Goal: Transaction & Acquisition: Purchase product/service

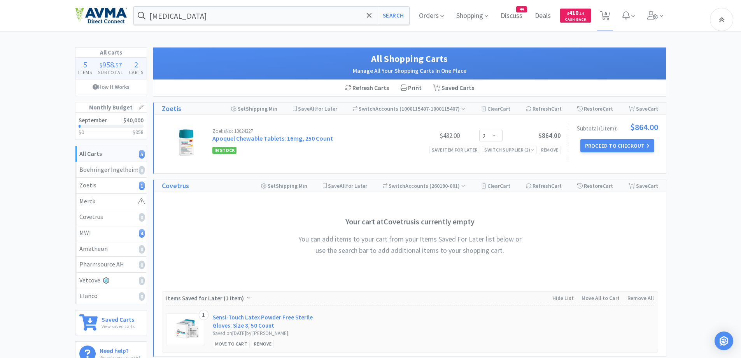
select select "2"
select select "1"
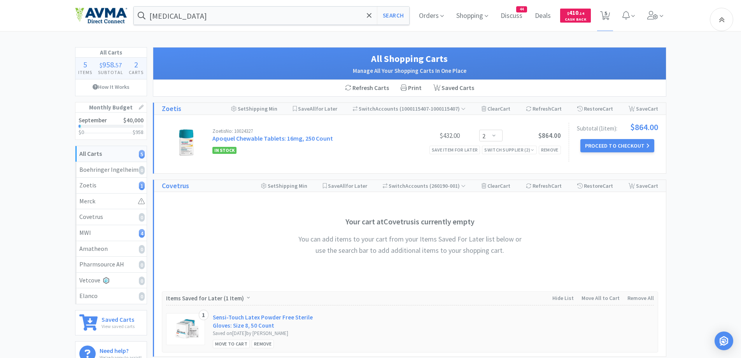
scroll to position [311, 0]
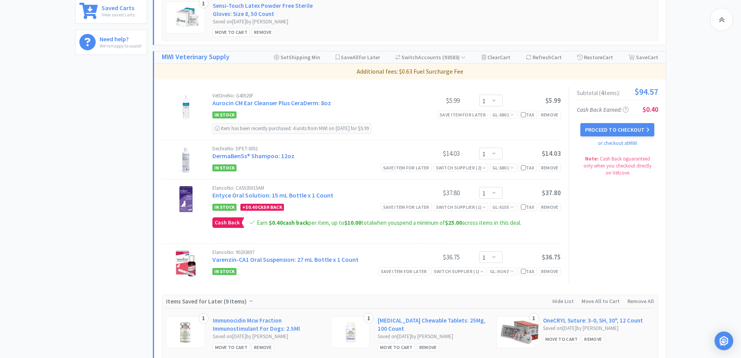
click at [77, 142] on div "All Carts 5 Items $ 958 . 57 Subtotal 2 Carts How It Works Monthly Budget Septe…" at bounding box center [114, 108] width 78 height 744
click at [260, 98] on div "VetOne No: G40520F" at bounding box center [306, 95] width 189 height 5
click at [557, 116] on div "Remove" at bounding box center [550, 115] width 22 height 8
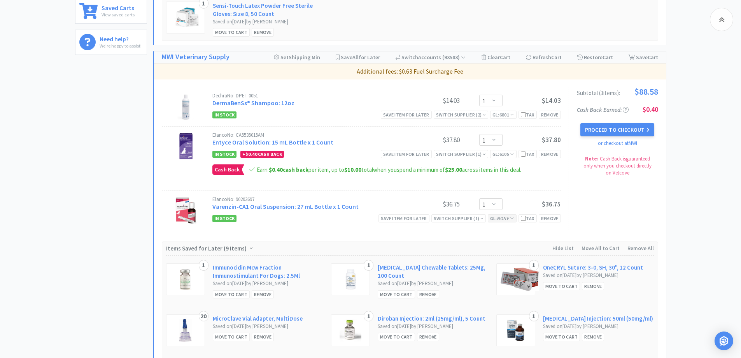
click at [499, 217] on icon "None" at bounding box center [503, 218] width 12 height 6
click at [504, 247] on select "Select a GL Code... No GL Code [CREDIT_CARD_NUMBER] 7805 6500 6600 6001 6801 60…" at bounding box center [517, 252] width 71 height 16
select select "6105"
click at [482, 244] on select "Select a GL Code... No GL Code [CREDIT_CARD_NUMBER] 7805 6500 6600 6001 6801 60…" at bounding box center [517, 252] width 71 height 16
click at [517, 272] on button "Update GL Code" at bounding box center [517, 269] width 71 height 13
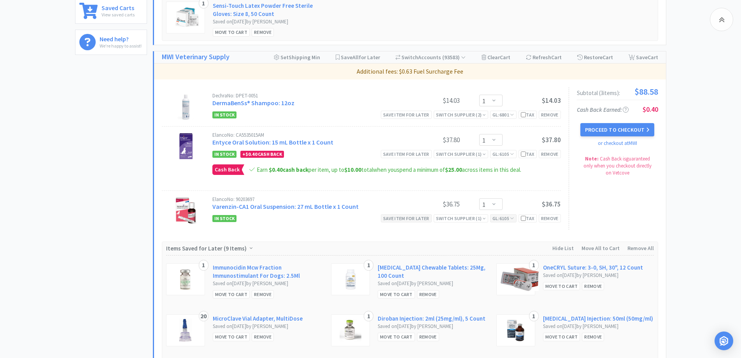
click at [402, 219] on div "Save item for later" at bounding box center [406, 218] width 51 height 8
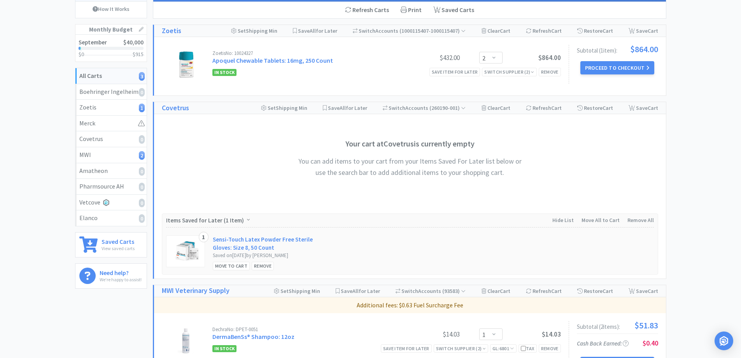
scroll to position [0, 0]
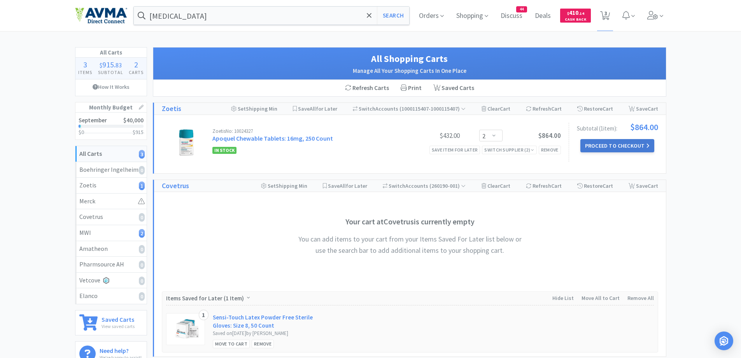
click at [614, 150] on button "Proceed to Checkout" at bounding box center [618, 145] width 74 height 13
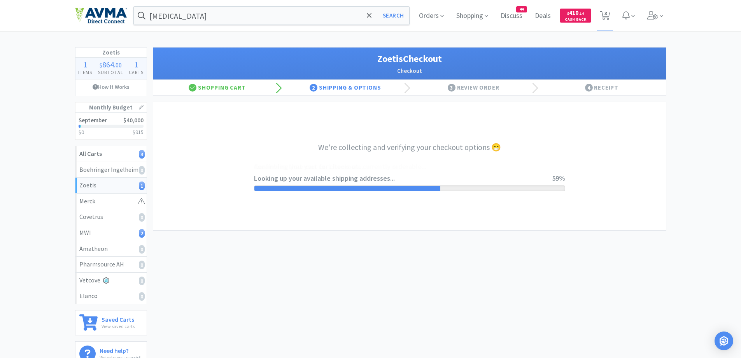
select select "invoice"
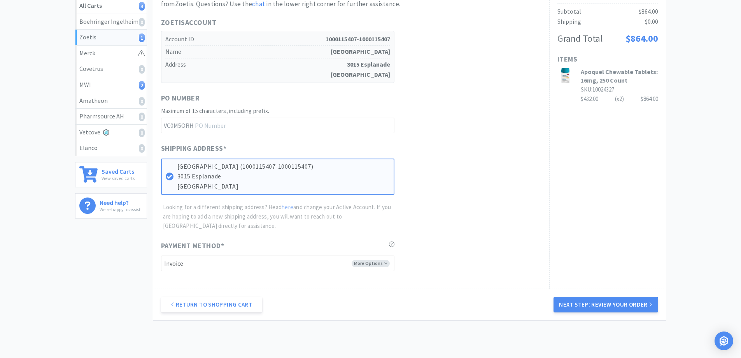
scroll to position [156, 0]
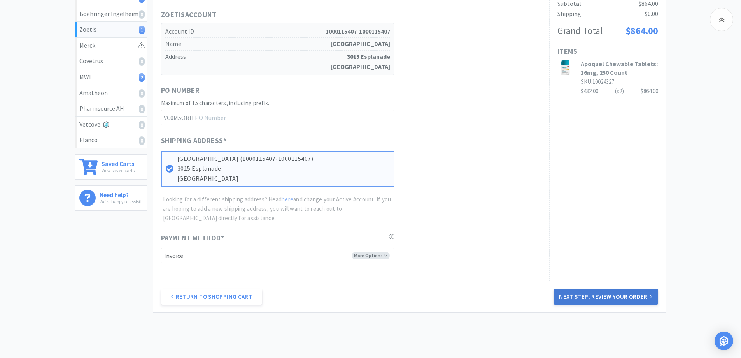
click at [590, 298] on button "Next Step: Review Your Order" at bounding box center [606, 297] width 104 height 16
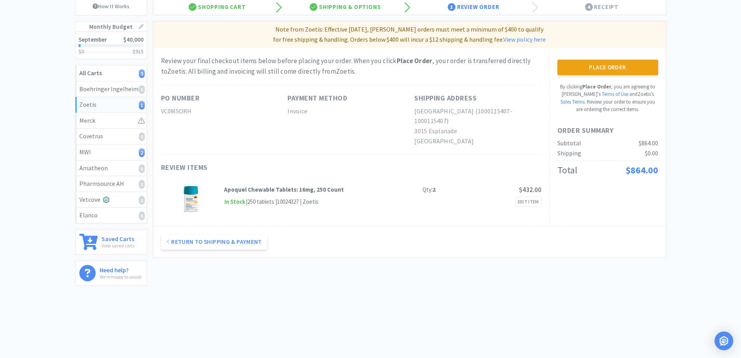
scroll to position [0, 0]
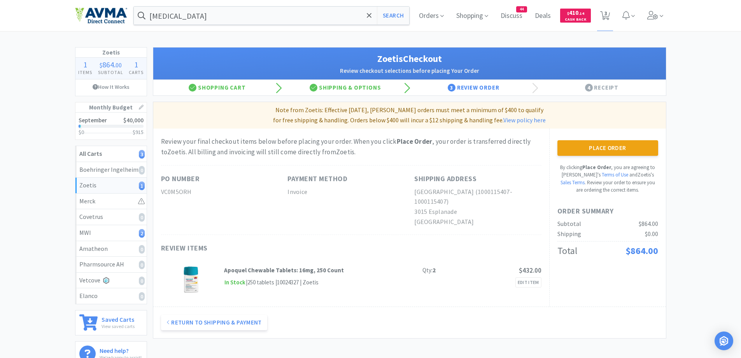
click at [583, 147] on button "Place Order" at bounding box center [608, 148] width 101 height 16
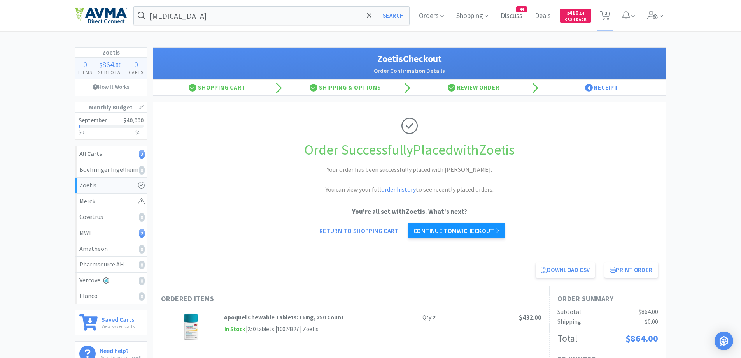
click at [494, 233] on link "Continue to MWI checkout" at bounding box center [456, 231] width 97 height 16
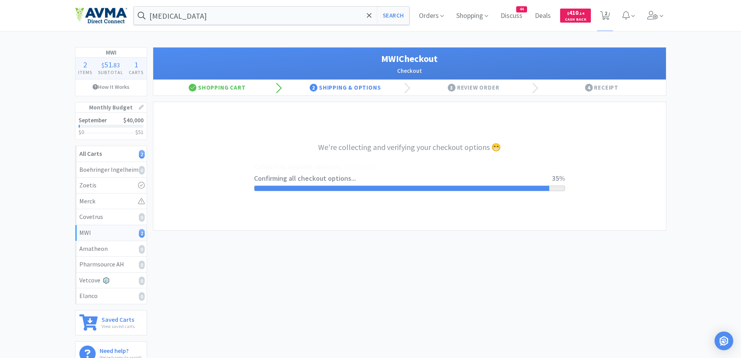
select select "CC_9421154621689816"
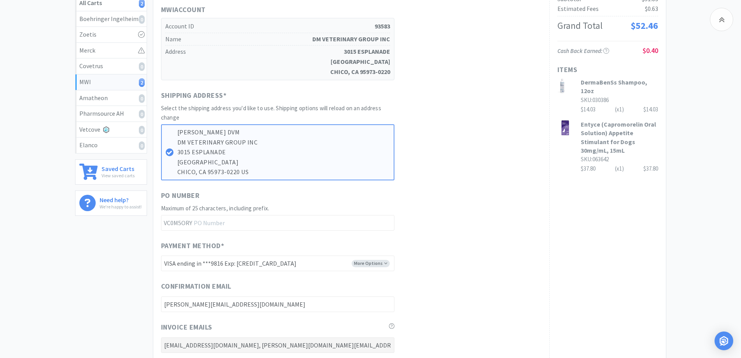
scroll to position [156, 0]
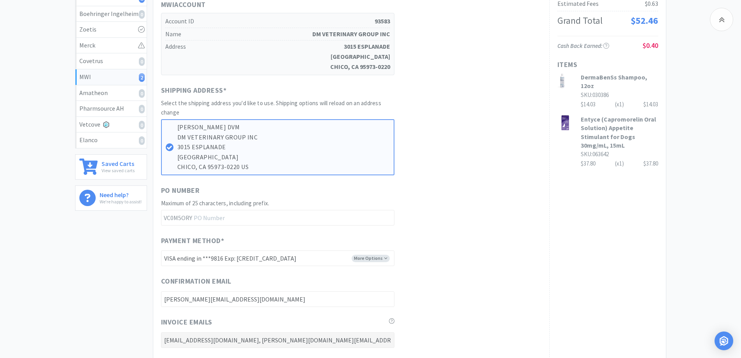
click at [545, 237] on div "When you place an order on Vetcove, your order is transferred directly to MWI .…" at bounding box center [351, 244] width 396 height 562
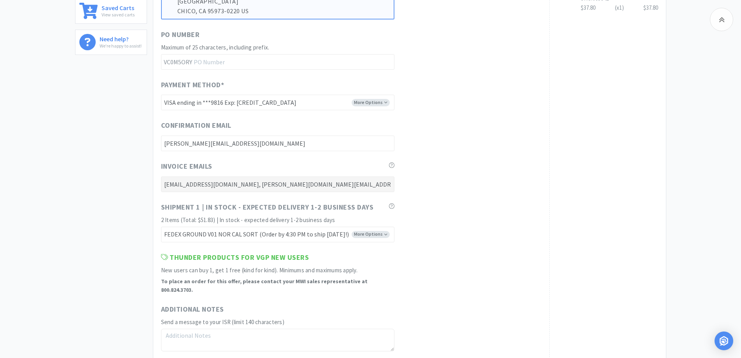
scroll to position [389, 0]
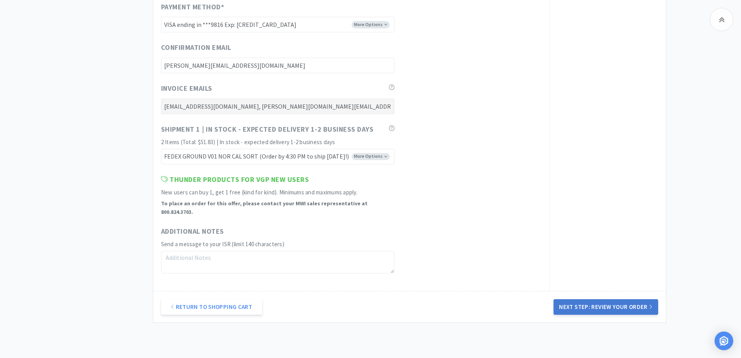
click at [624, 300] on button "Next Step: Review Your Order" at bounding box center [606, 307] width 104 height 16
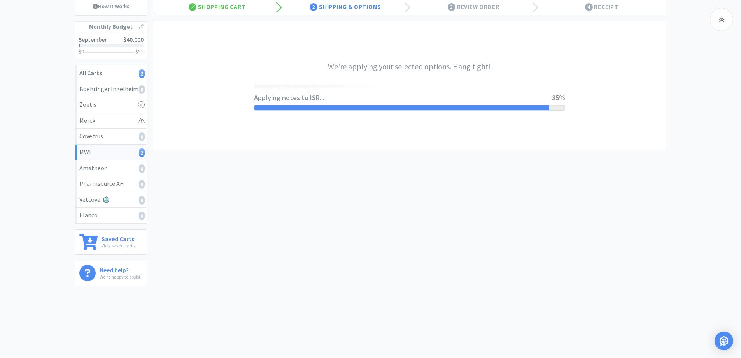
scroll to position [0, 0]
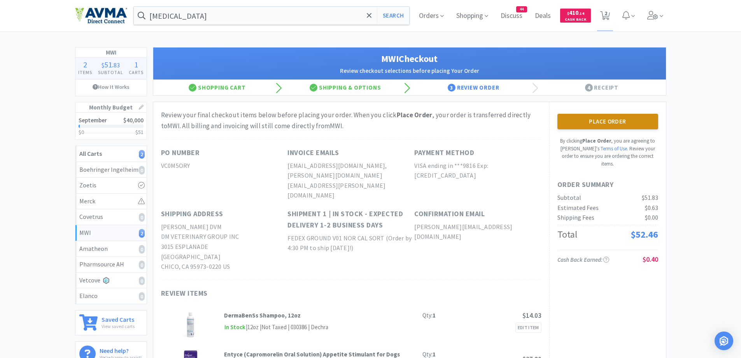
click at [636, 126] on button "Place Order" at bounding box center [608, 122] width 101 height 16
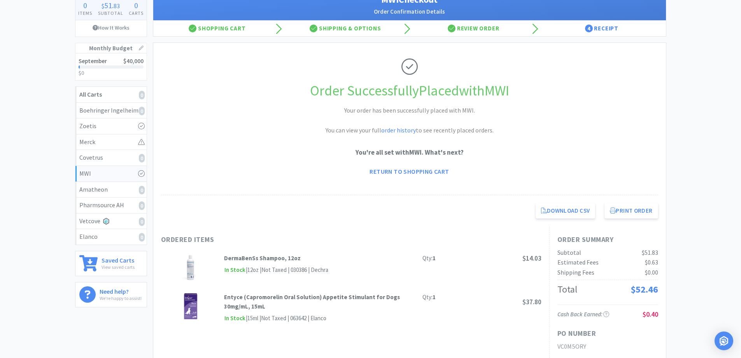
scroll to position [78, 0]
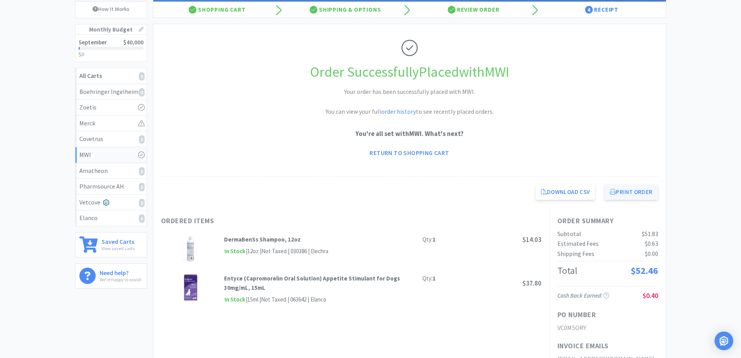
click at [626, 191] on button "Print Order" at bounding box center [631, 192] width 53 height 16
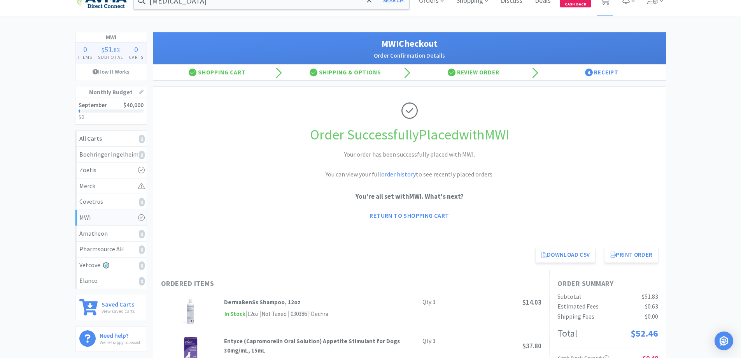
scroll to position [0, 0]
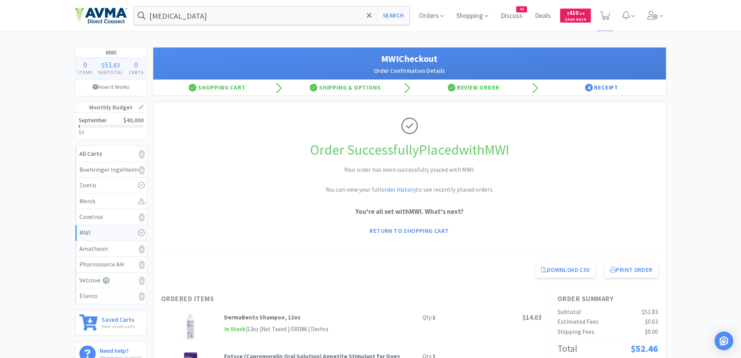
drag, startPoint x: 425, startPoint y: 16, endPoint x: 415, endPoint y: 23, distance: 12.2
click at [425, 16] on span "Orders" at bounding box center [431, 15] width 31 height 31
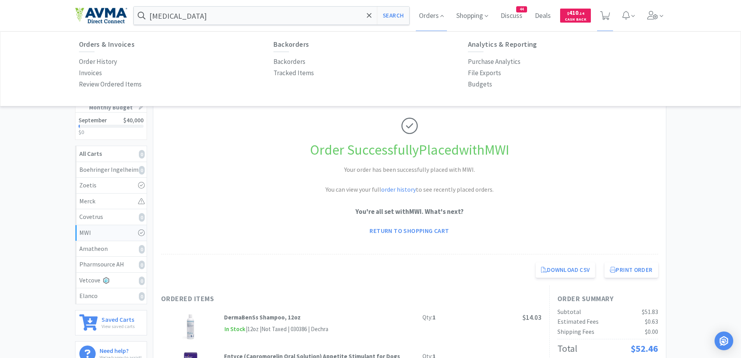
click at [76, 58] on div "Orders & Invoices Order History Invoices Review Ordered Items Backorders Backor…" at bounding box center [370, 65] width 599 height 65
